Goal: Find specific page/section: Find specific page/section

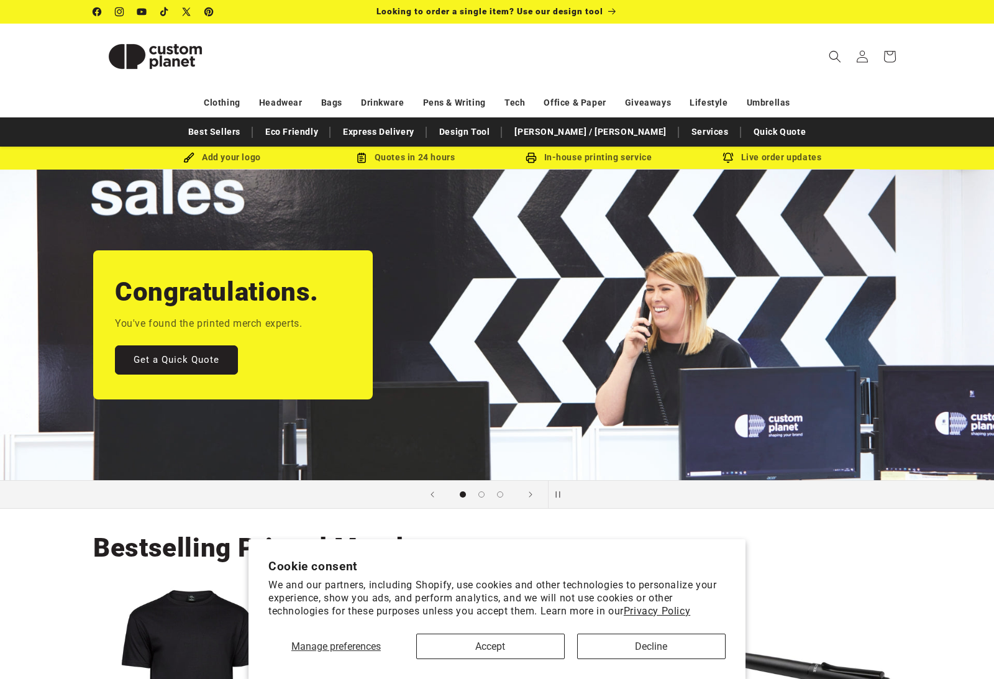
click at [535, 644] on button "Accept" at bounding box center [490, 646] width 148 height 25
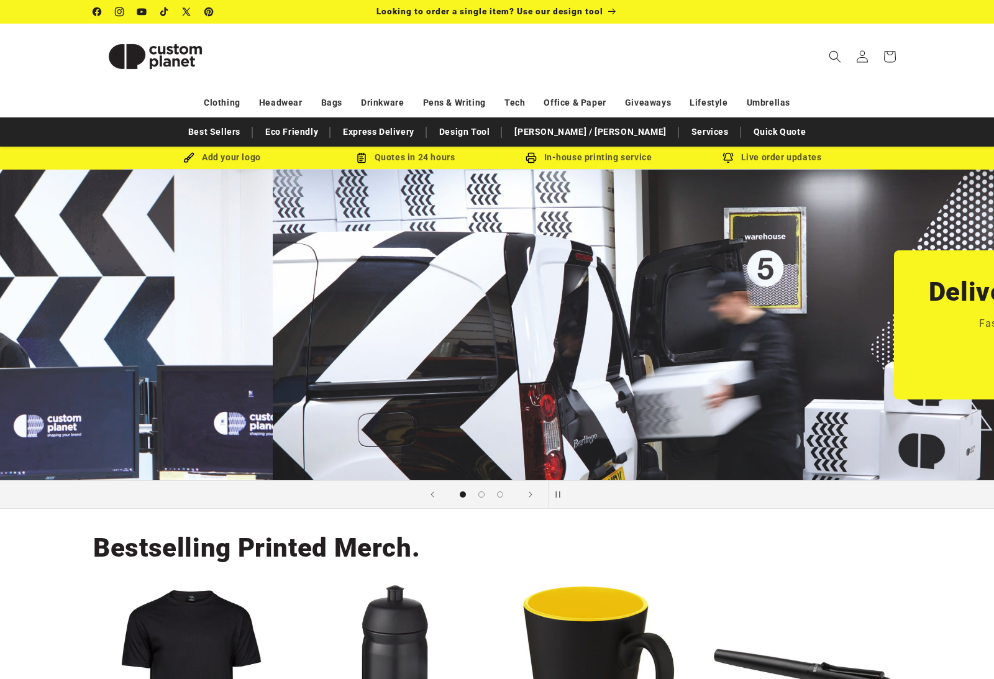
click at [242, 84] on header "Search My Account / Order Progress Cart Clothing Clothing T-shirts" at bounding box center [497, 56] width 870 height 65
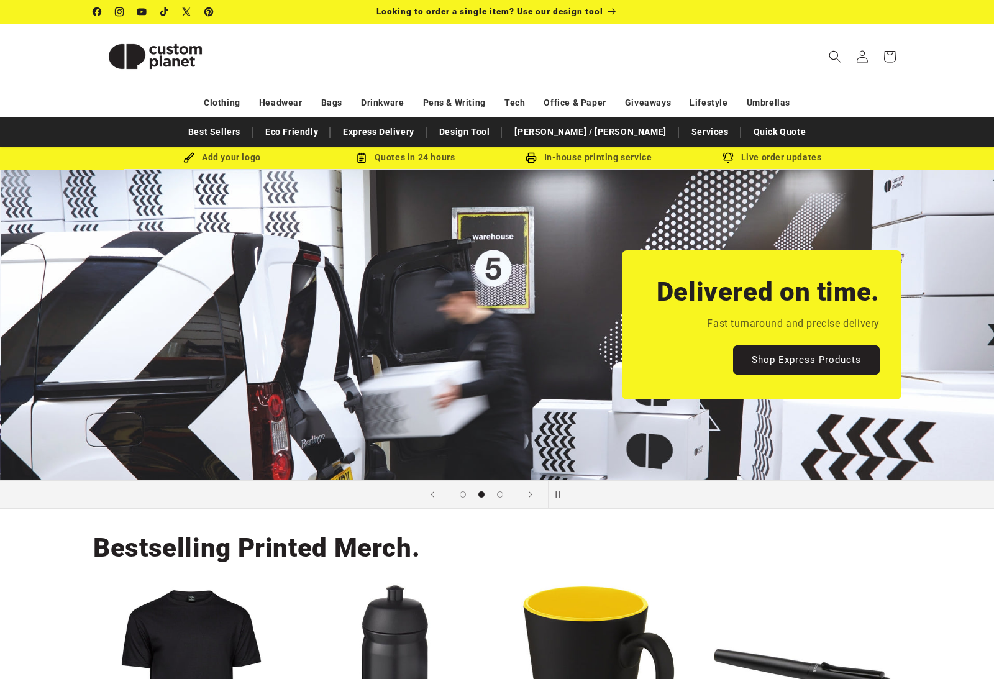
scroll to position [0, 994]
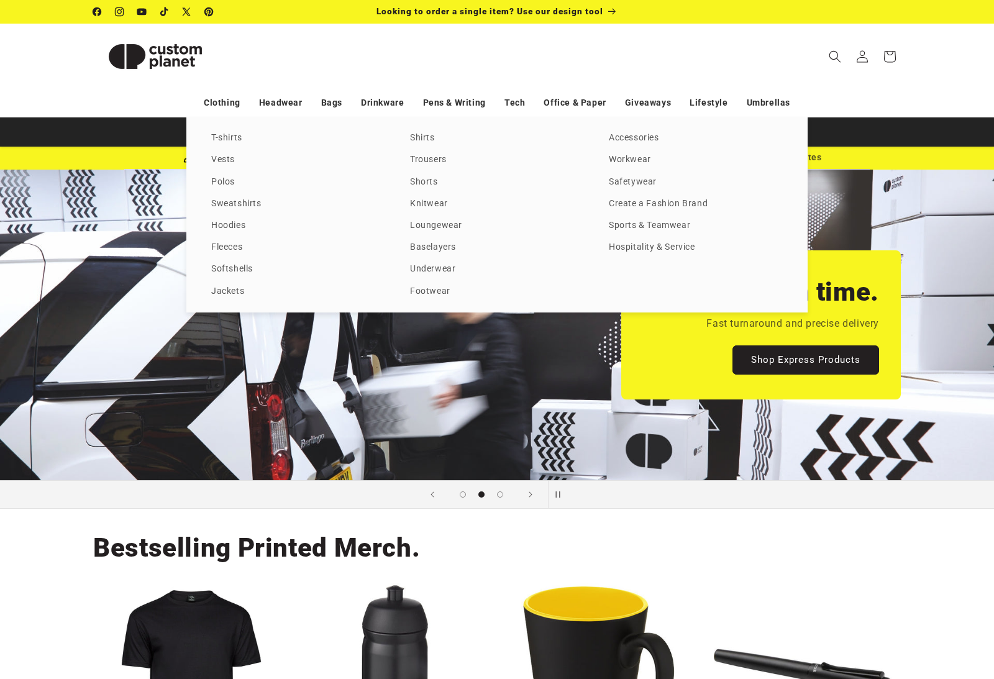
click at [663, 234] on link "Sports & Teamwear" at bounding box center [696, 225] width 174 height 17
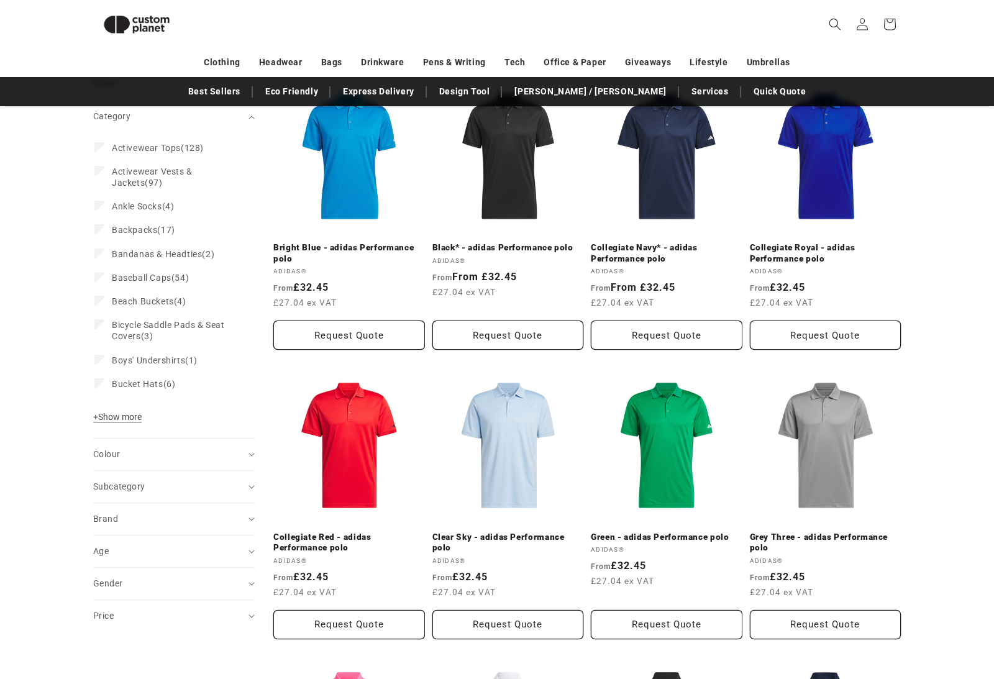
scroll to position [148, 0]
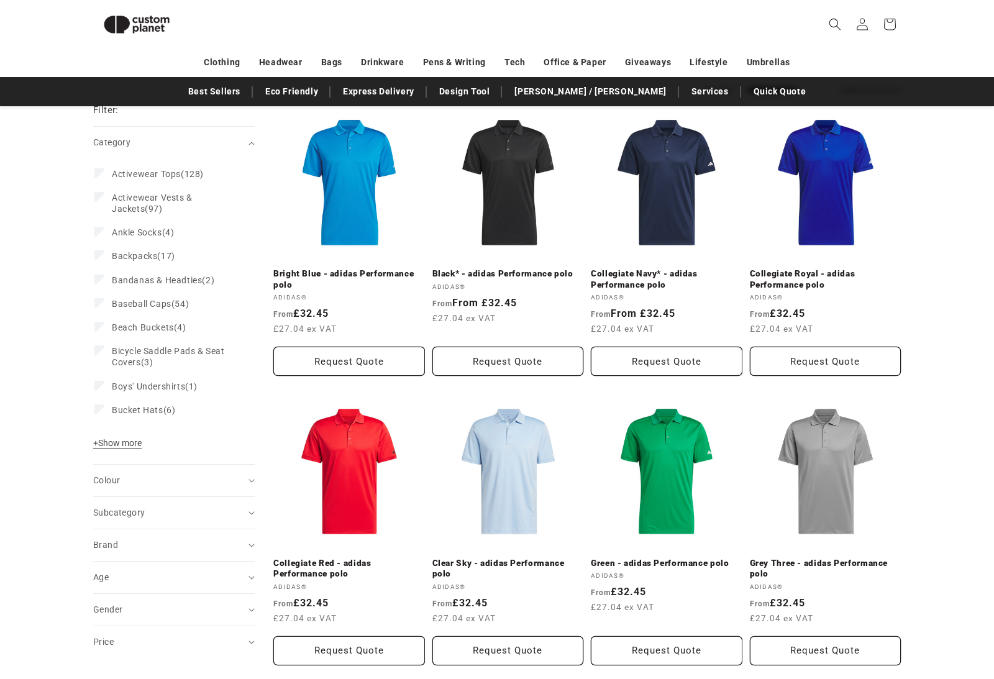
click at [219, 544] on div "Brand (0)" at bounding box center [168, 545] width 151 height 13
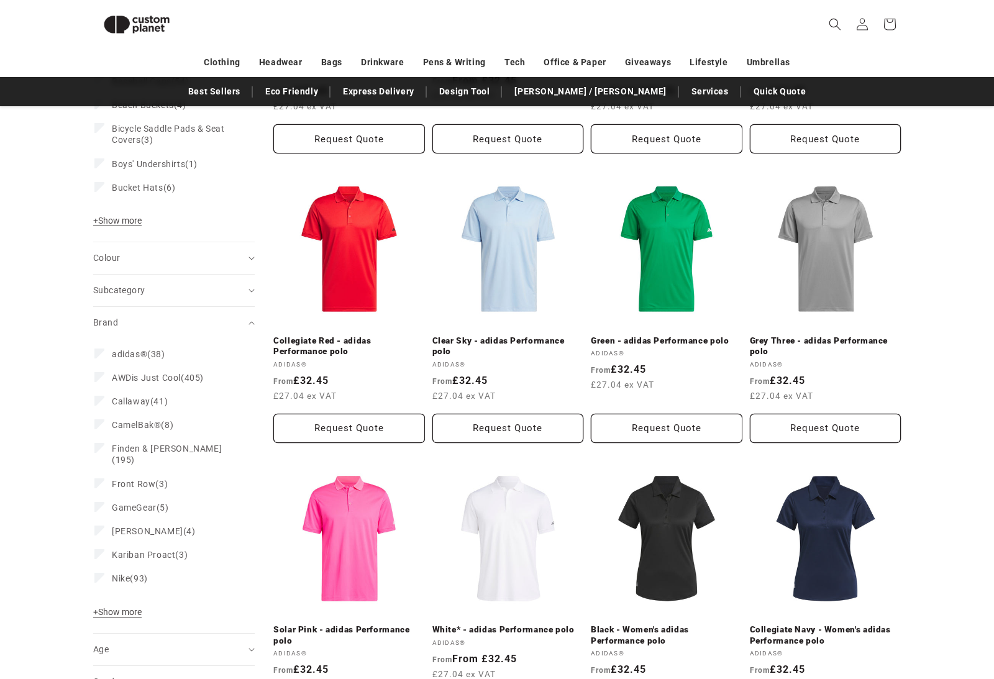
scroll to position [379, 0]
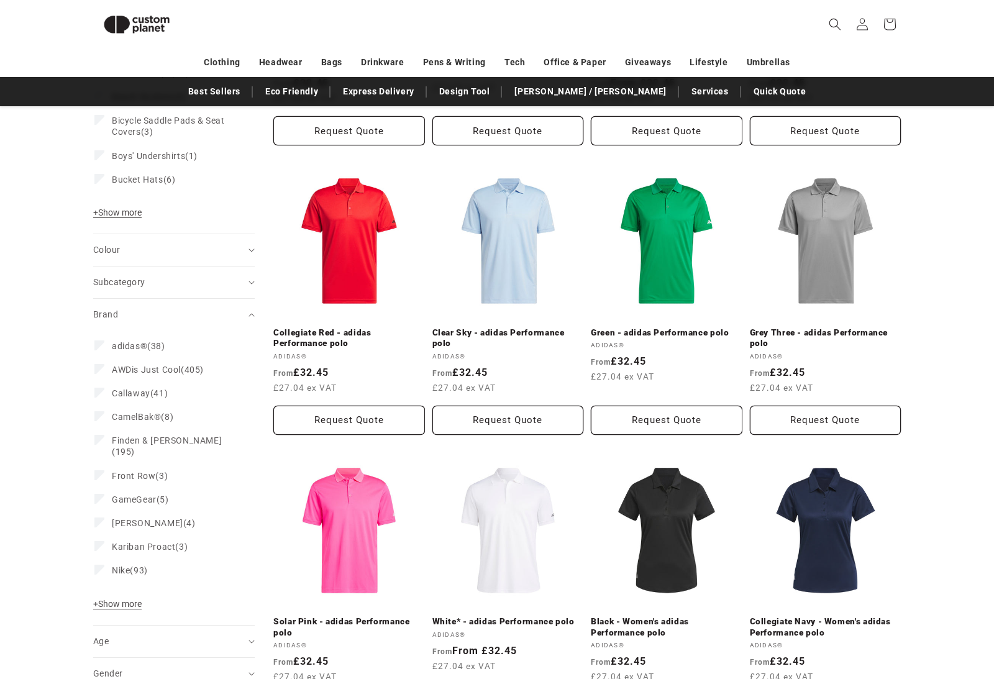
click at [134, 599] on span "+ Show more" at bounding box center [117, 604] width 48 height 10
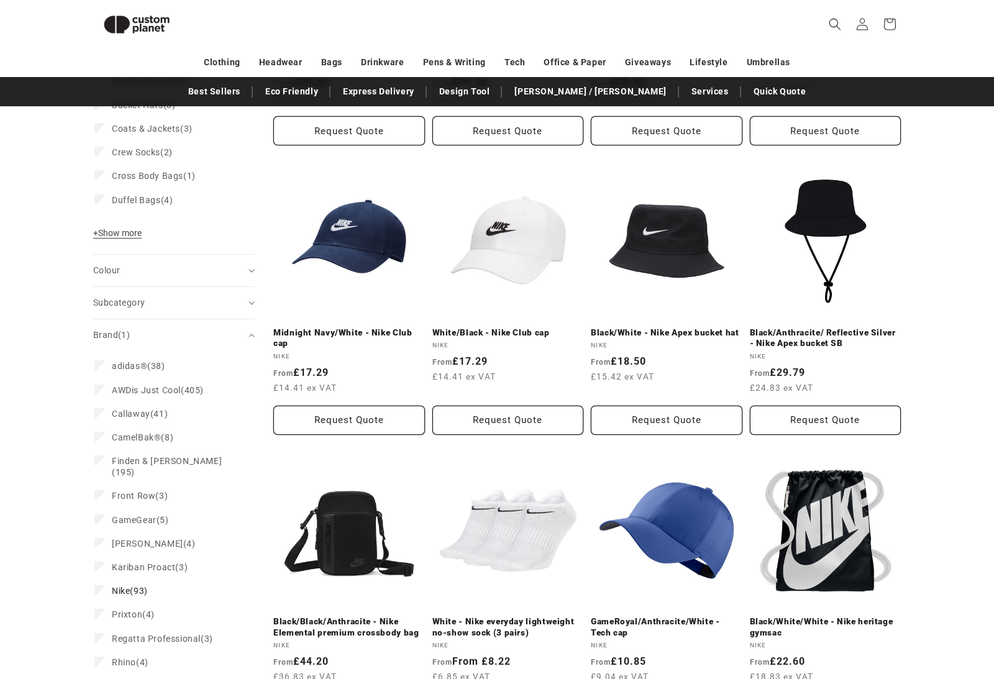
click at [146, 409] on span "Callaway" at bounding box center [131, 414] width 39 height 10
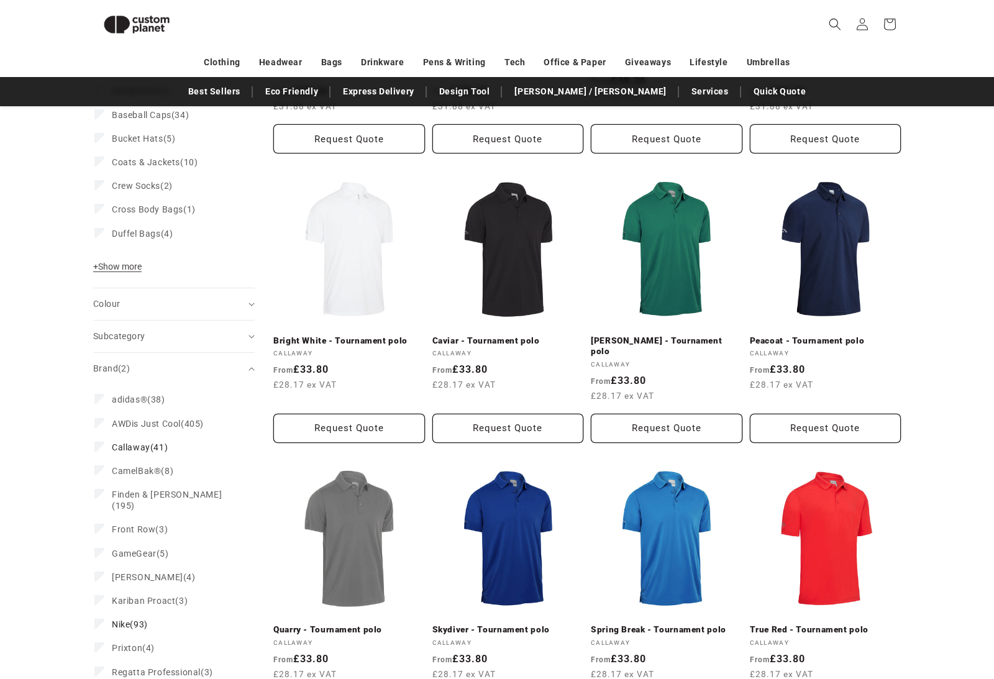
scroll to position [371, 0]
click at [242, 368] on div "Brand (2)" at bounding box center [168, 368] width 151 height 13
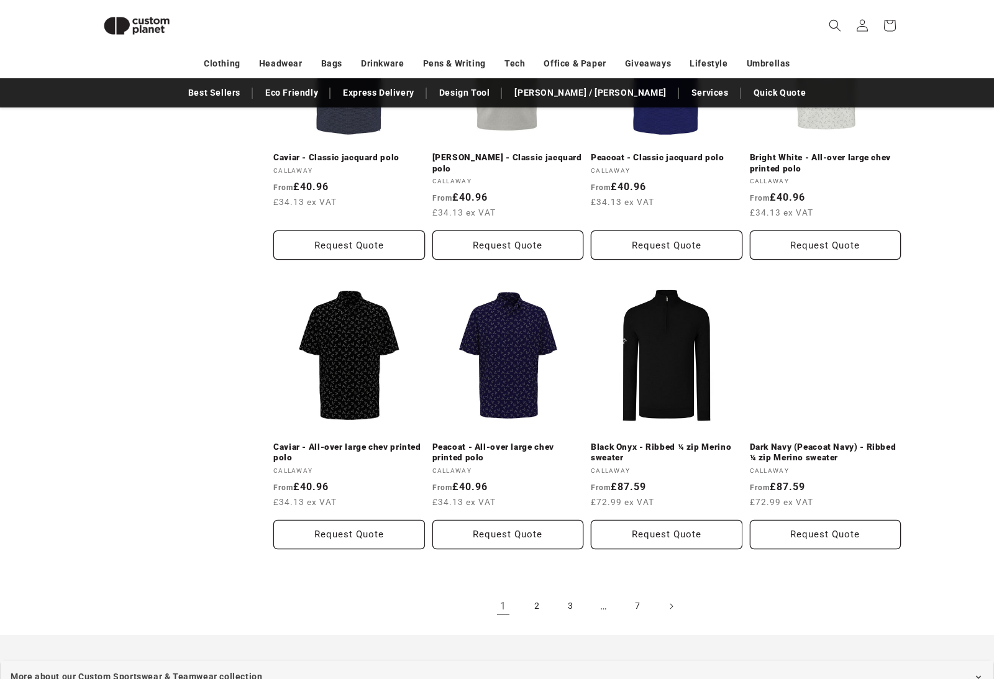
scroll to position [1121, 0]
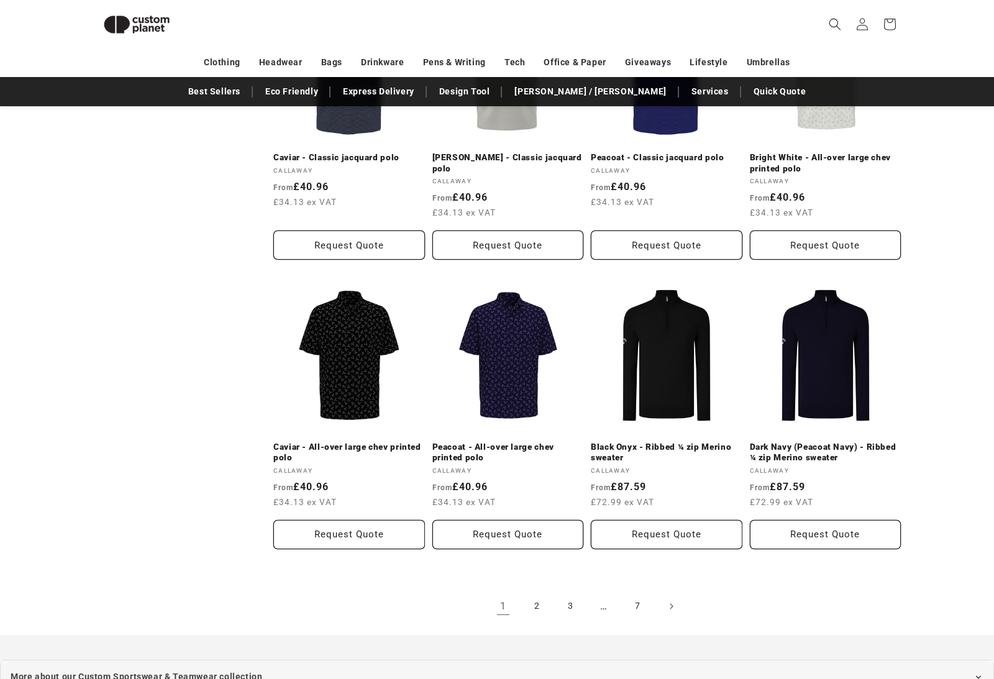
click at [532, 593] on link "2" at bounding box center [536, 606] width 27 height 27
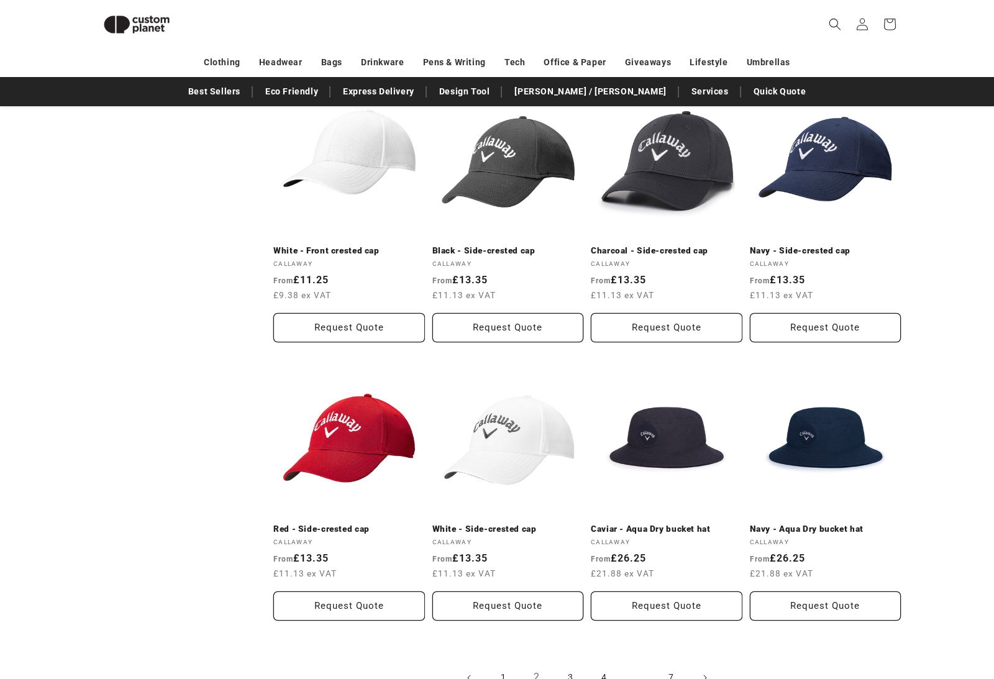
scroll to position [1071, 0]
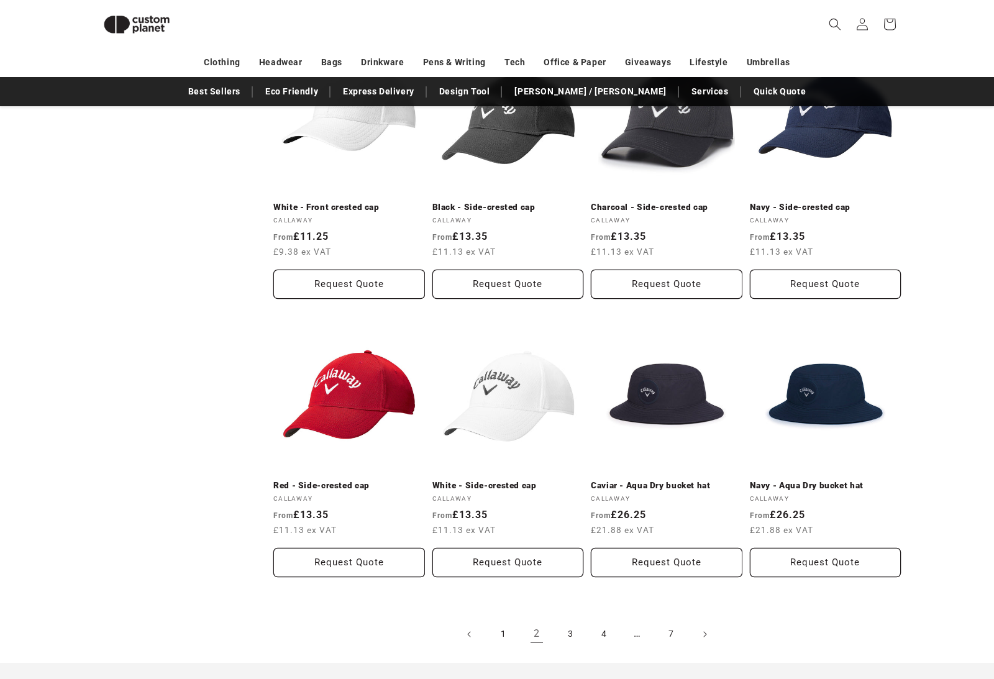
click at [572, 627] on link "3" at bounding box center [570, 634] width 27 height 27
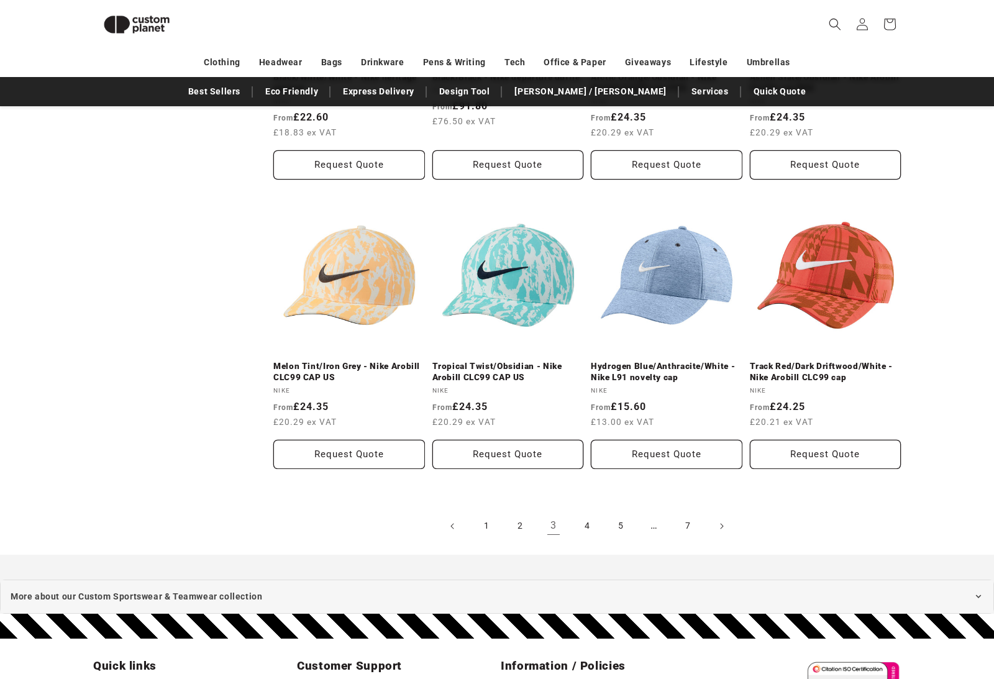
scroll to position [1199, 0]
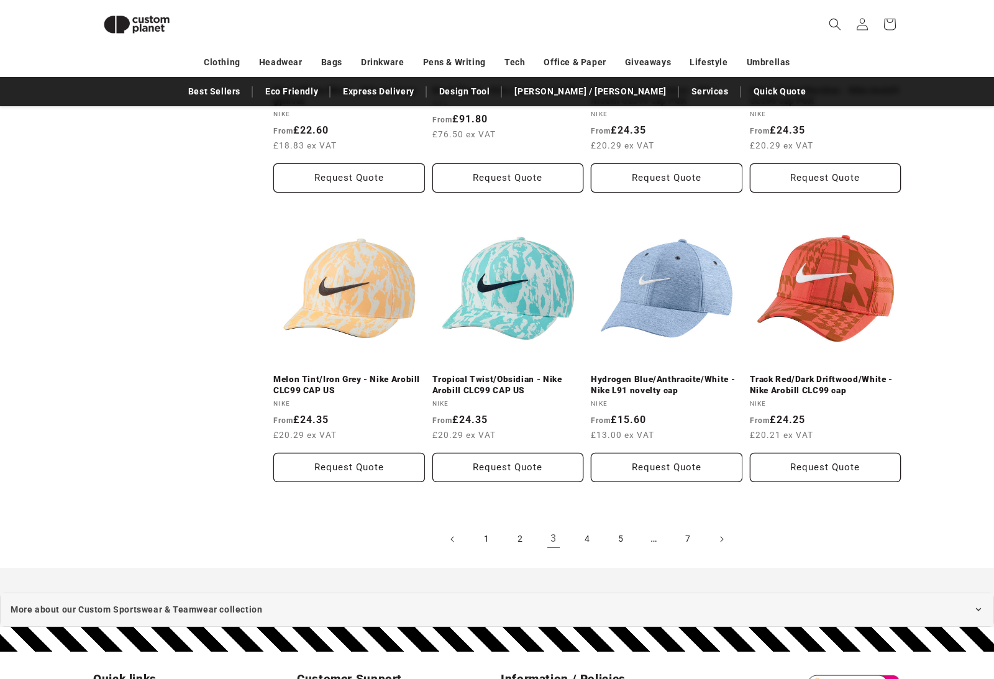
click at [581, 535] on link "4" at bounding box center [586, 538] width 27 height 27
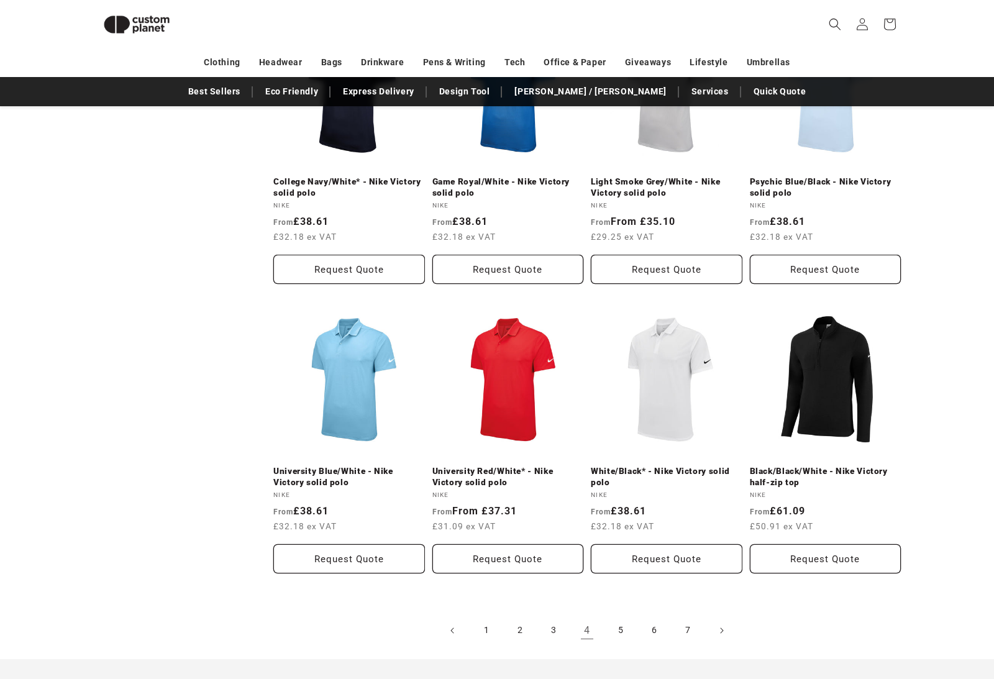
scroll to position [1115, 0]
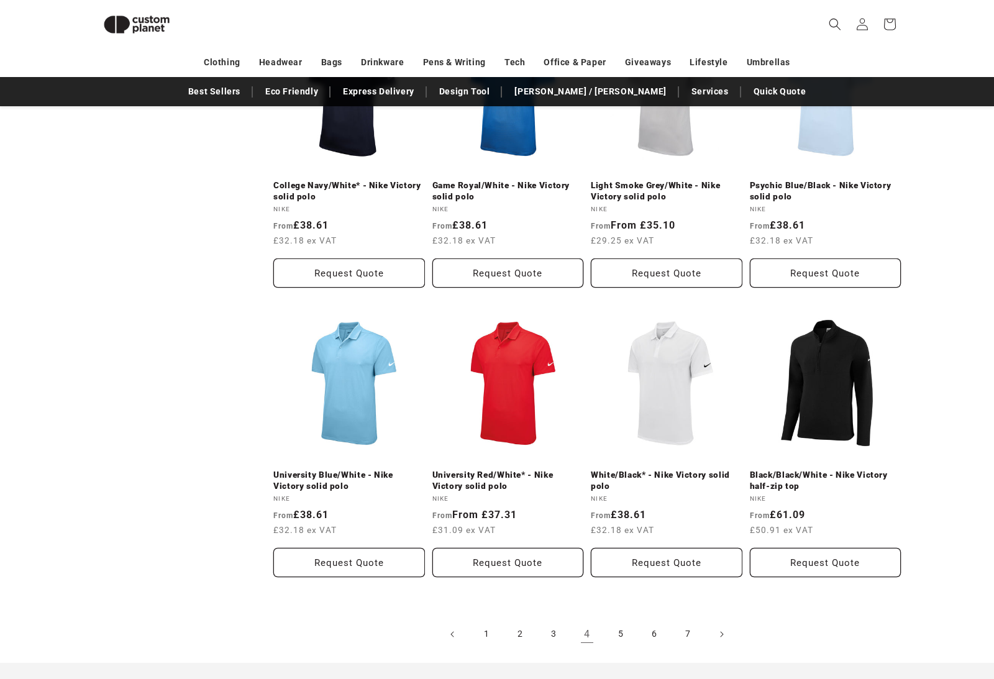
click at [615, 634] on link "5" at bounding box center [620, 634] width 27 height 27
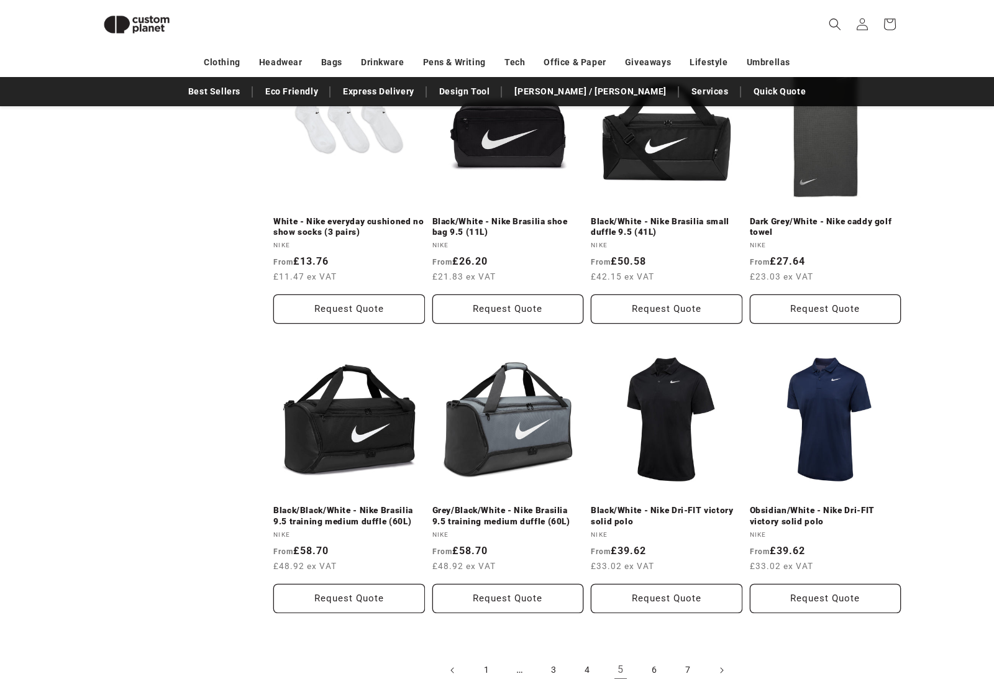
scroll to position [1165, 0]
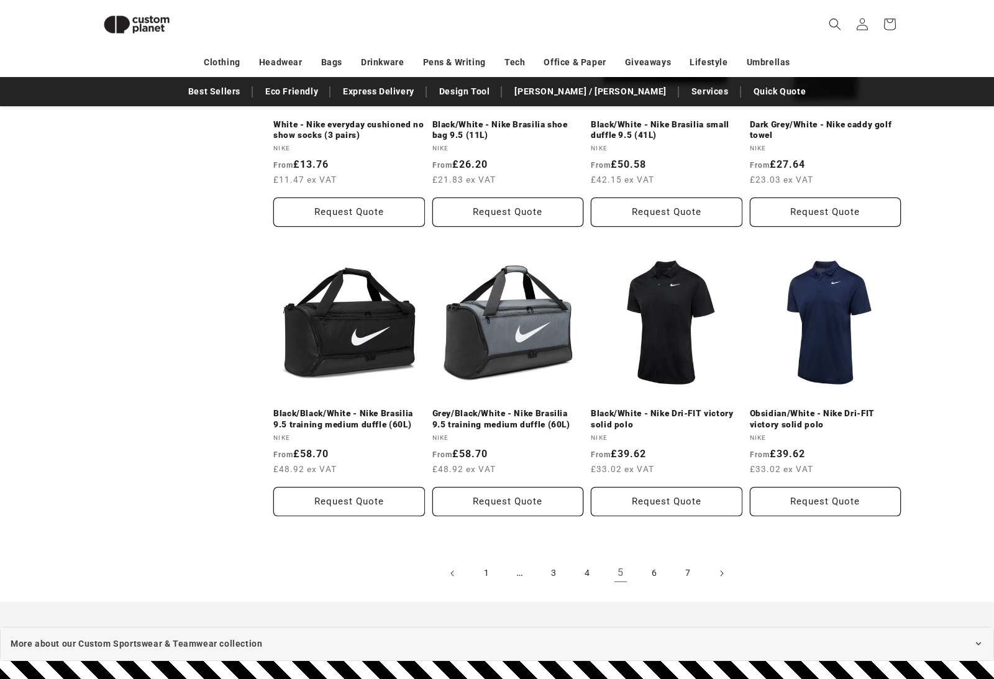
click at [654, 571] on link "6" at bounding box center [653, 573] width 27 height 27
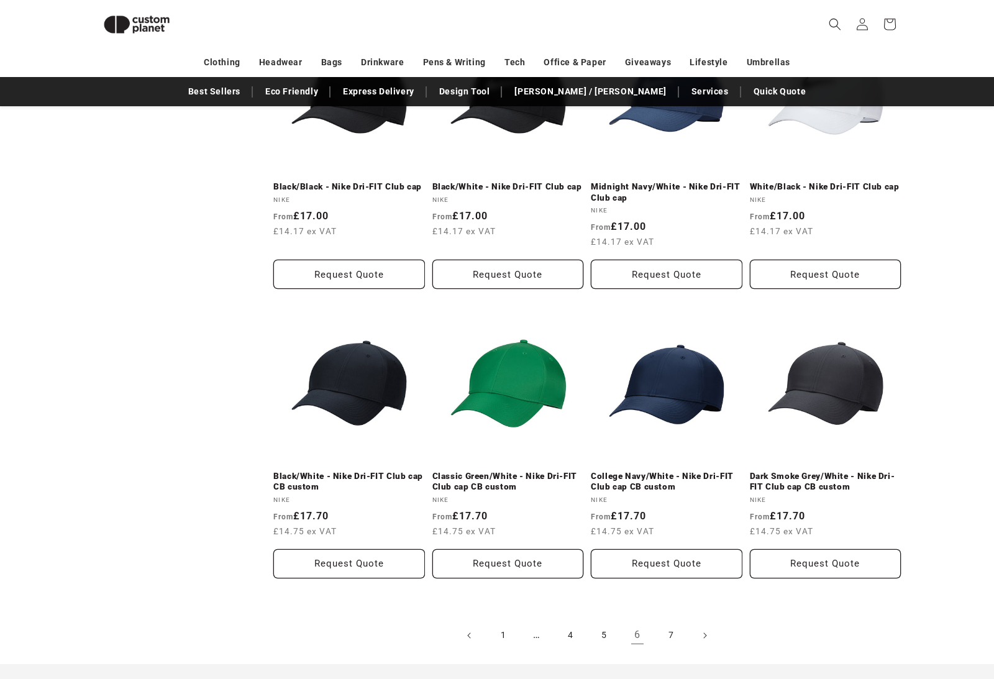
scroll to position [1289, 0]
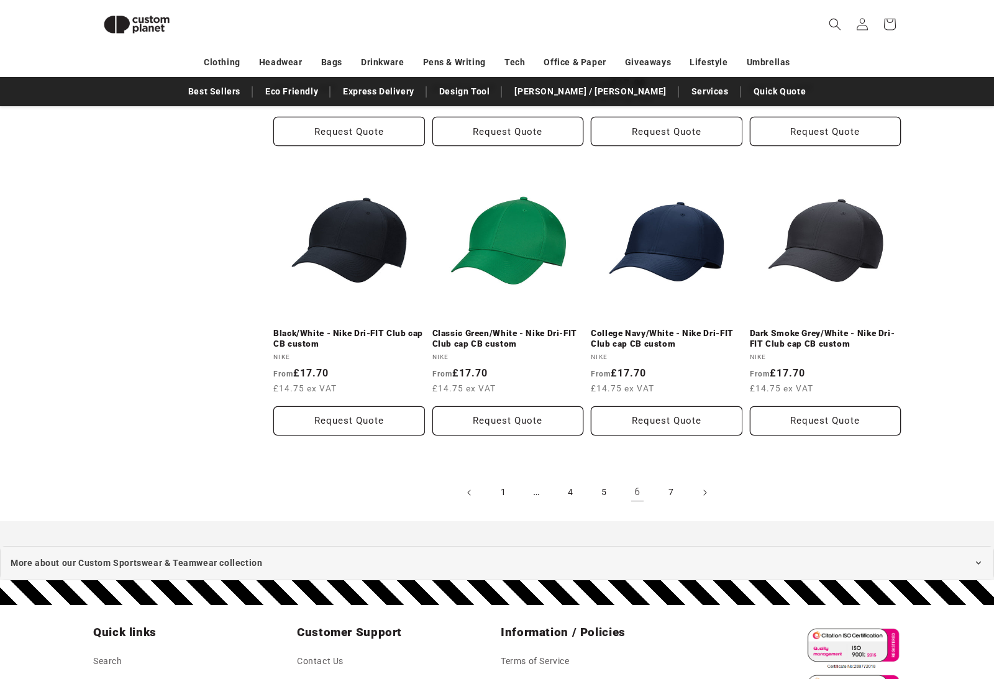
click at [675, 479] on link "7" at bounding box center [670, 492] width 27 height 27
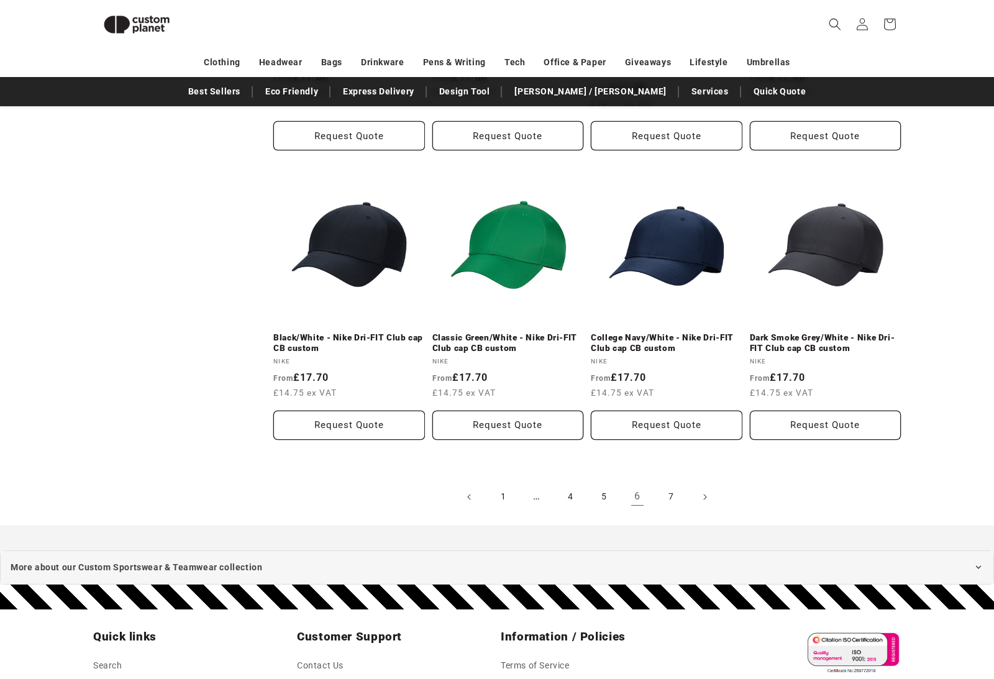
scroll to position [1285, 0]
click at [601, 486] on link "5" at bounding box center [603, 496] width 27 height 27
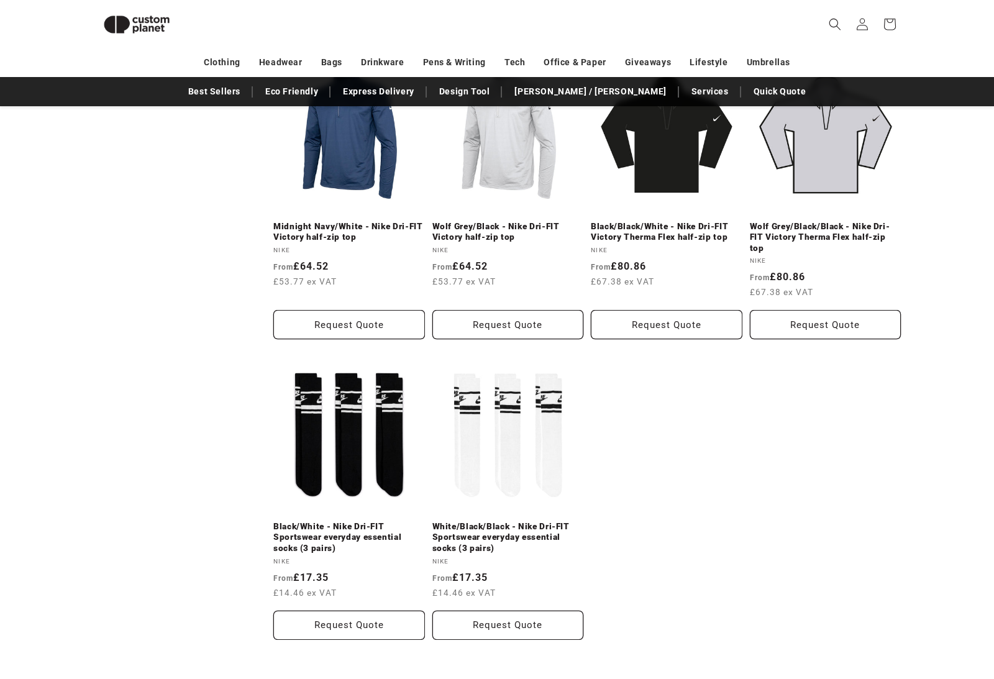
scroll to position [789, 0]
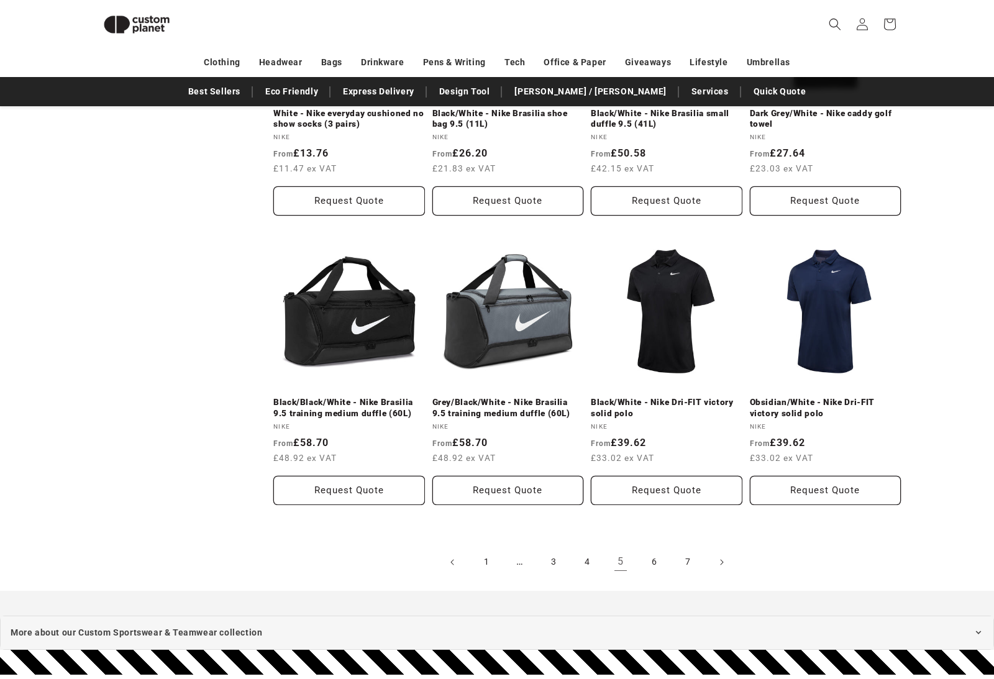
scroll to position [1176, 0]
